Goal: Navigation & Orientation: Understand site structure

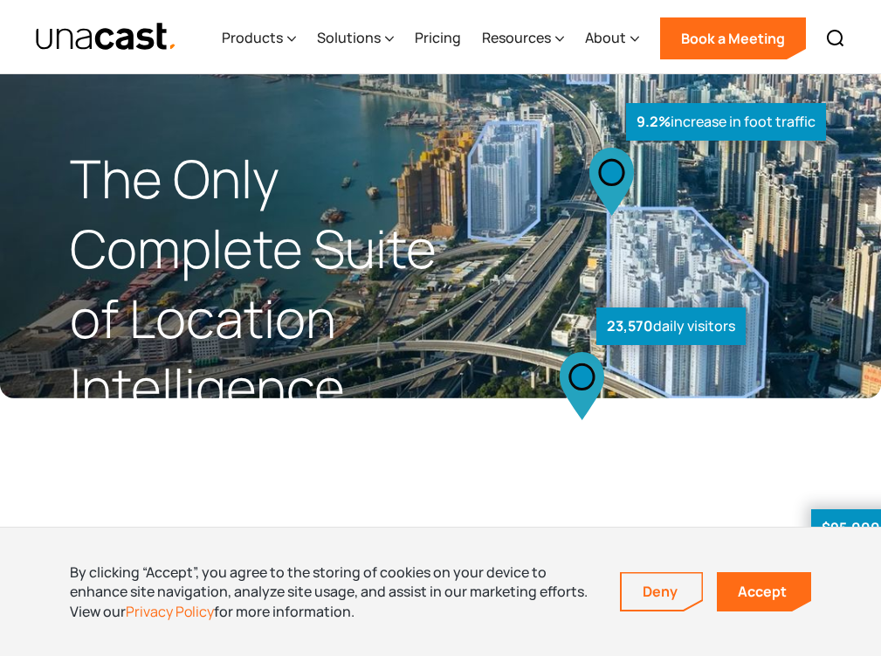
scroll to position [5414, 0]
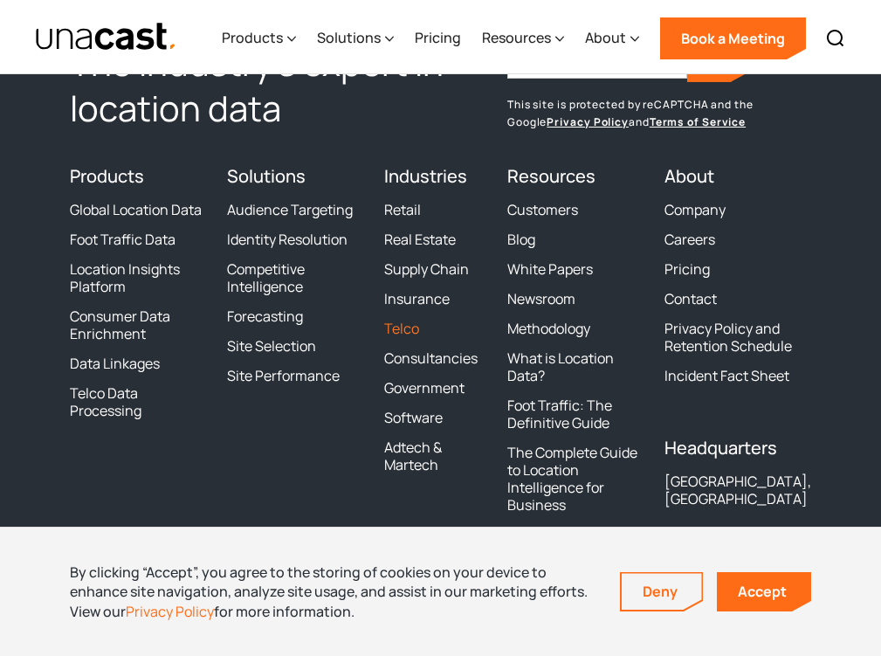
click at [400, 328] on link "Telco" at bounding box center [401, 327] width 35 height 17
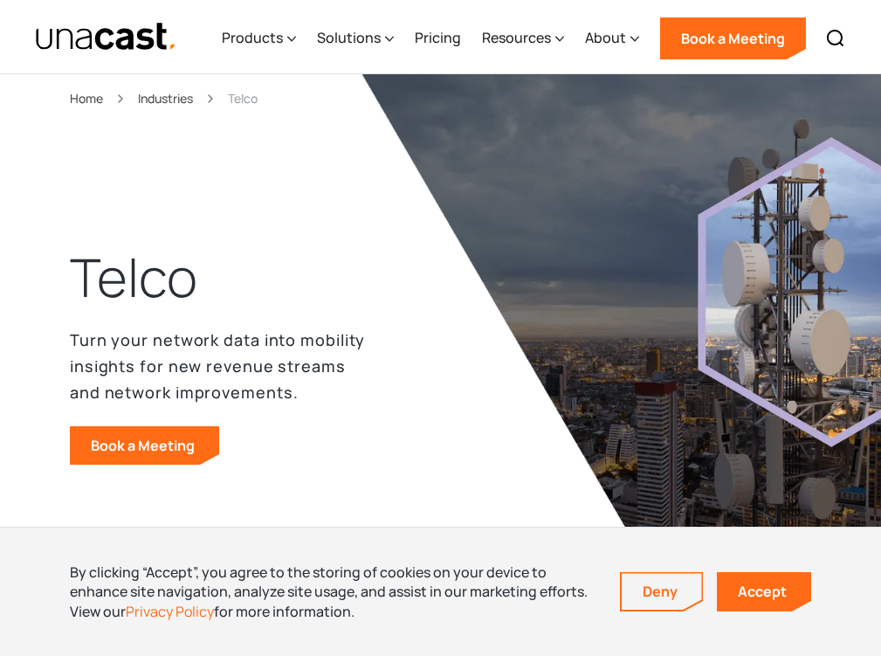
scroll to position [4453, 0]
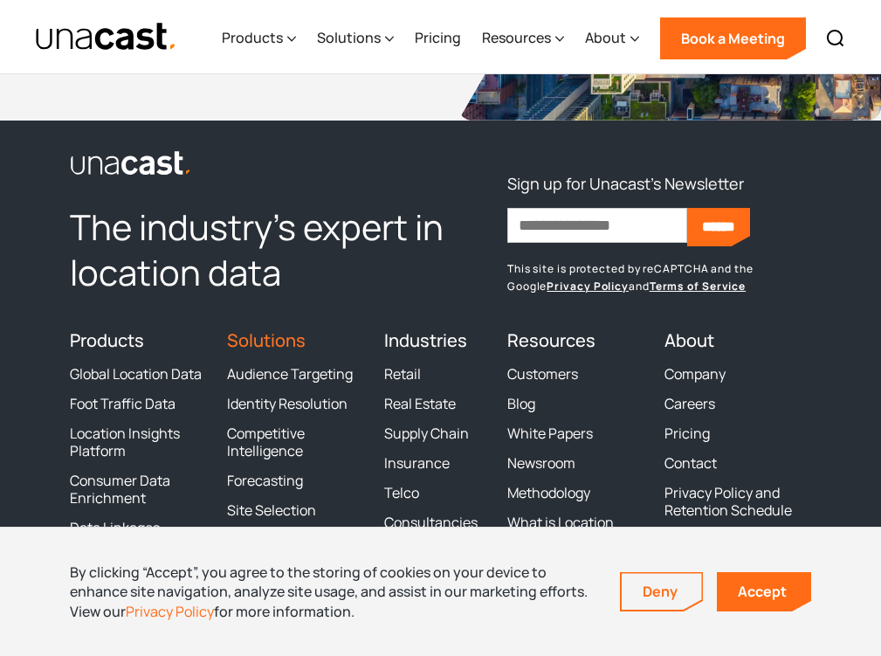
click at [230, 328] on link "Solutions" at bounding box center [266, 340] width 79 height 24
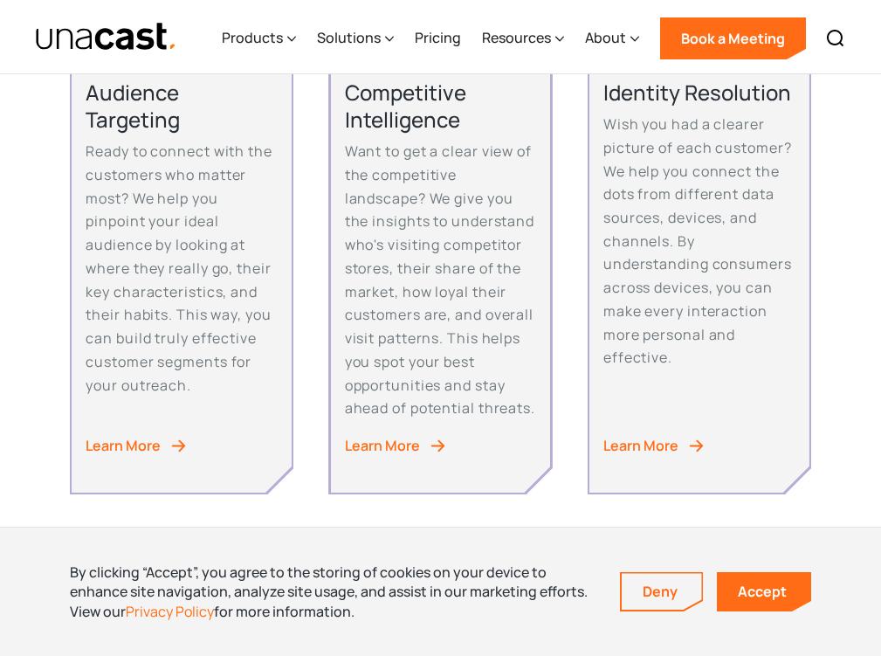
scroll to position [611, 0]
